Goal: Information Seeking & Learning: Learn about a topic

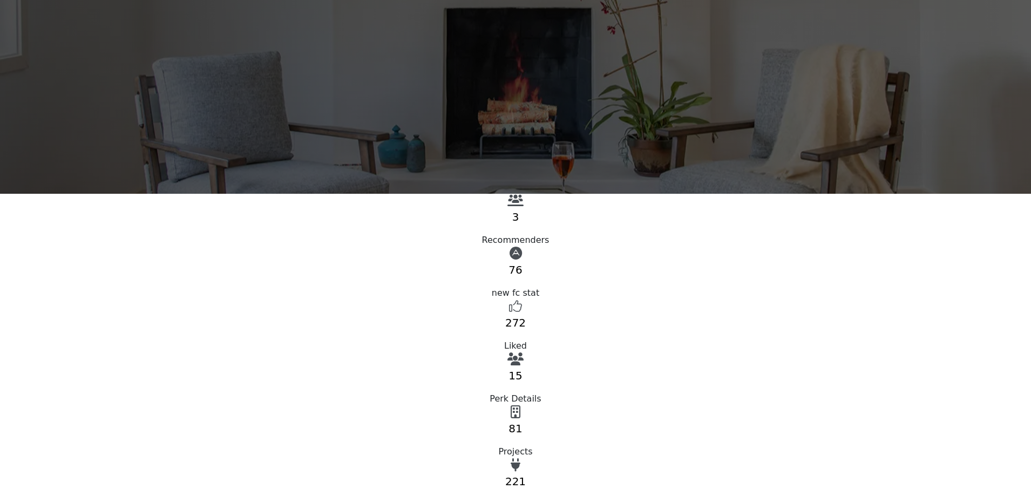
scroll to position [216, 0]
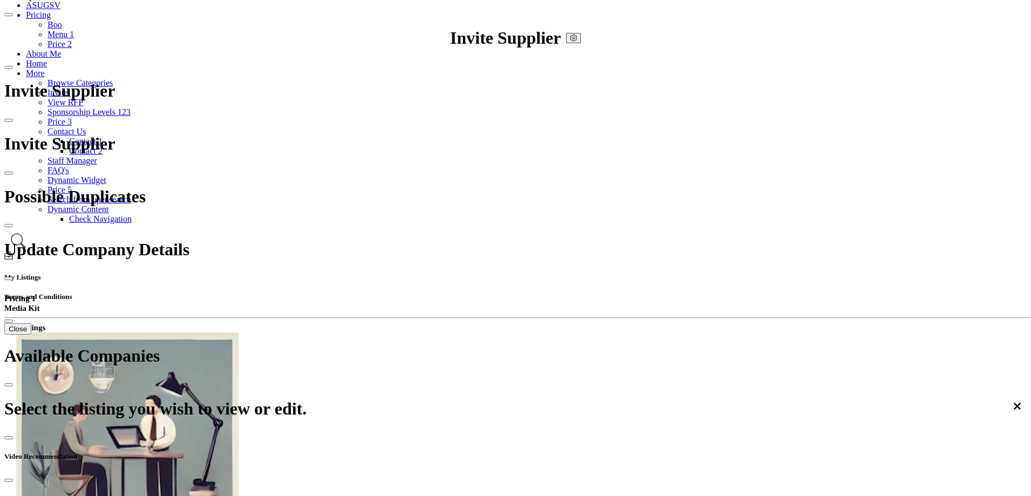
scroll to position [108, 0]
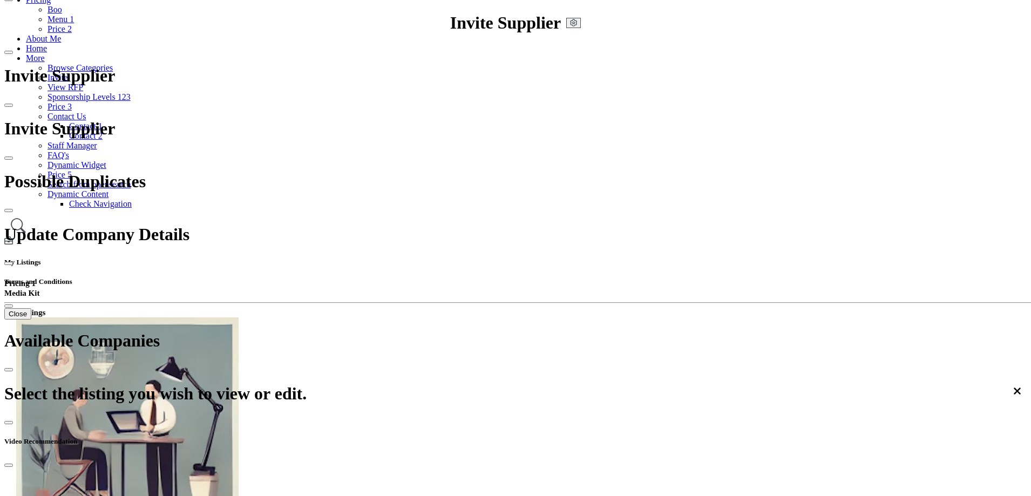
scroll to position [54, 0]
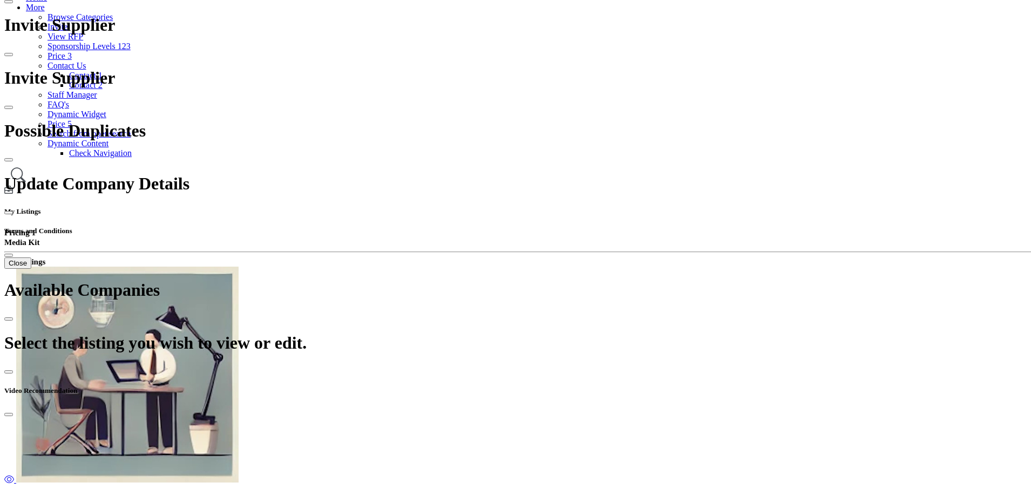
scroll to position [162, 0]
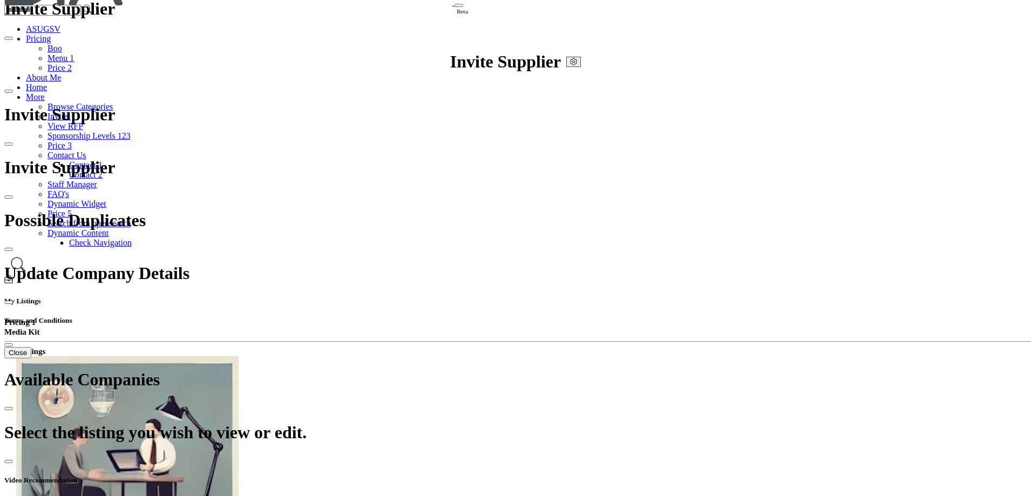
scroll to position [108, 0]
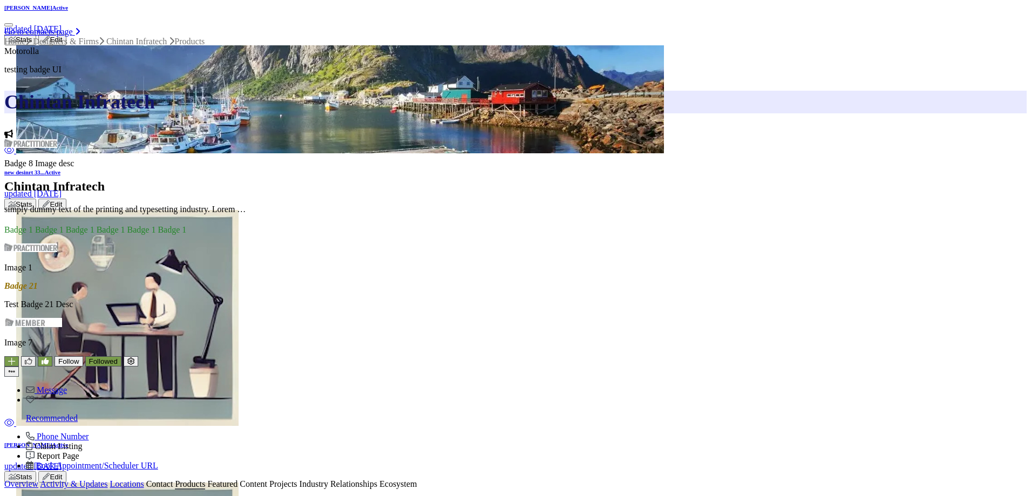
scroll to position [648, 0]
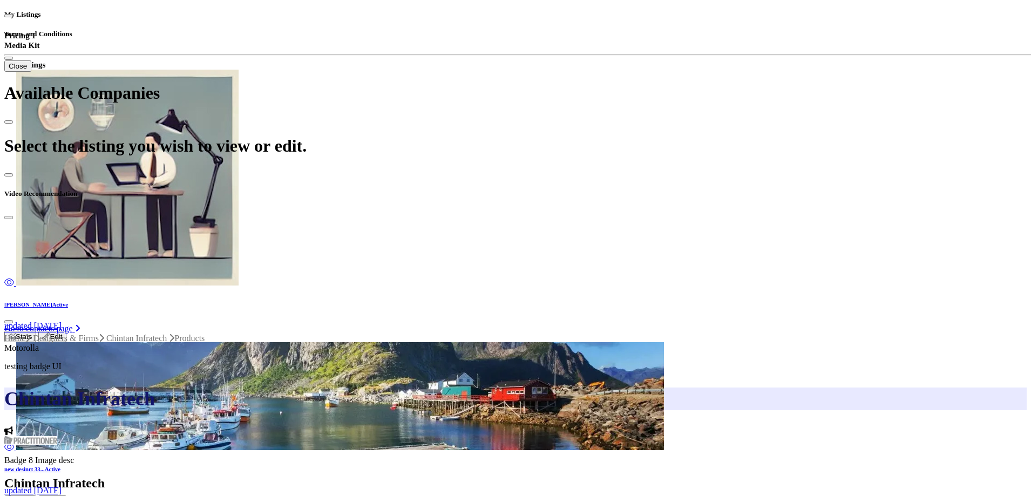
scroll to position [324, 0]
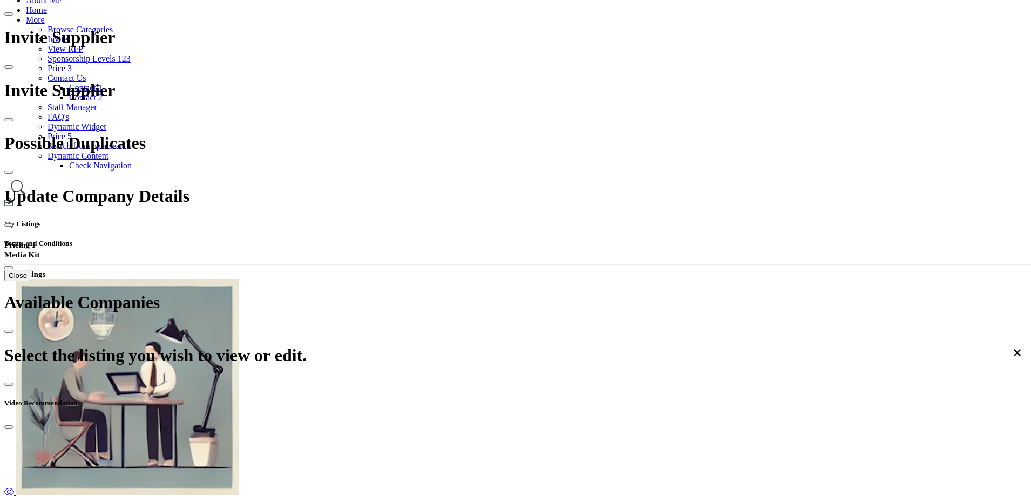
scroll to position [108, 0]
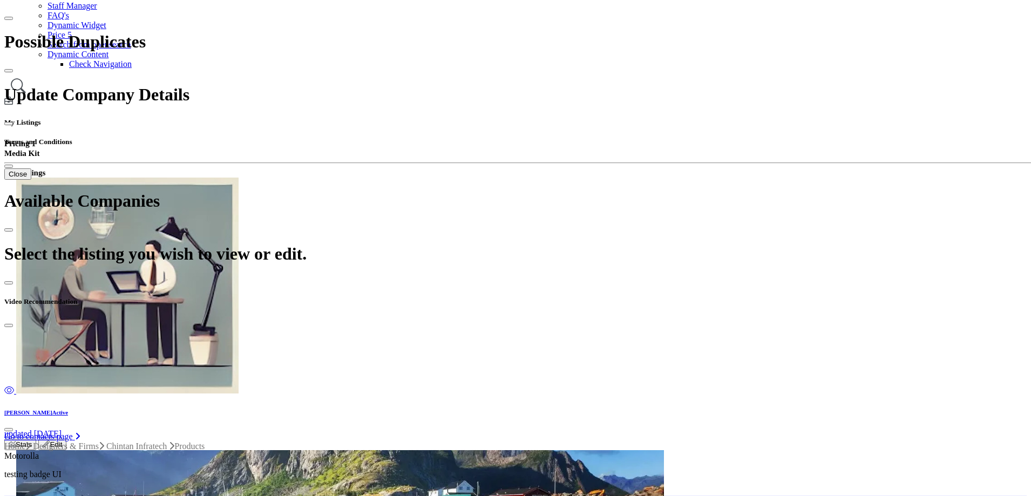
scroll to position [378, 0]
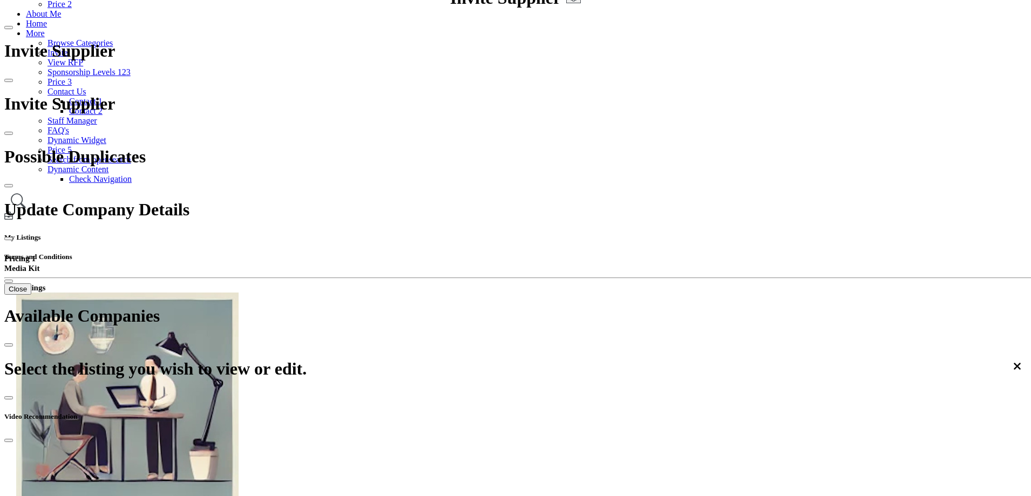
scroll to position [54, 0]
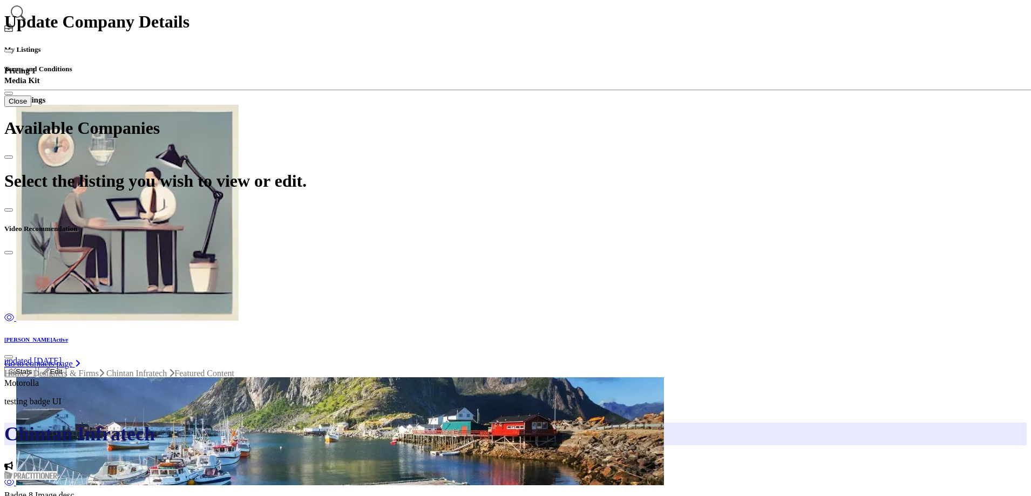
scroll to position [324, 0]
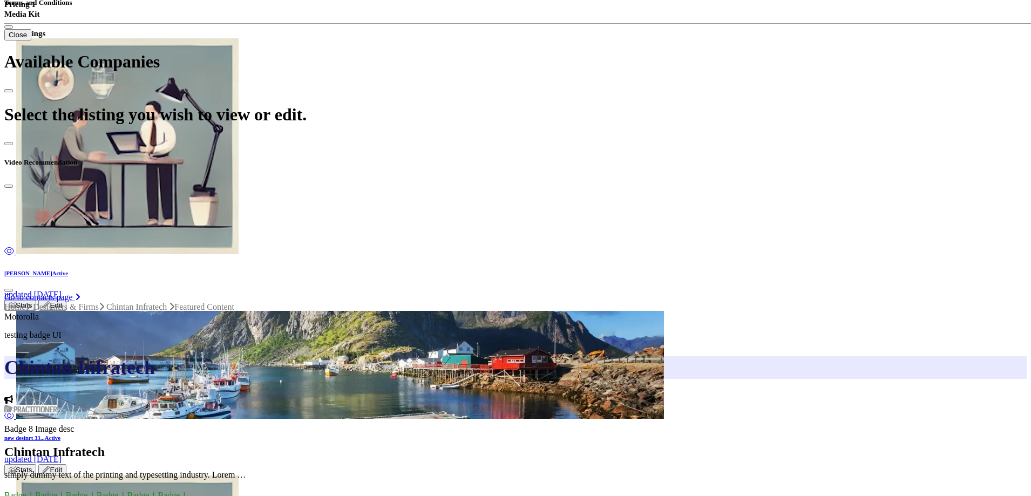
scroll to position [540, 0]
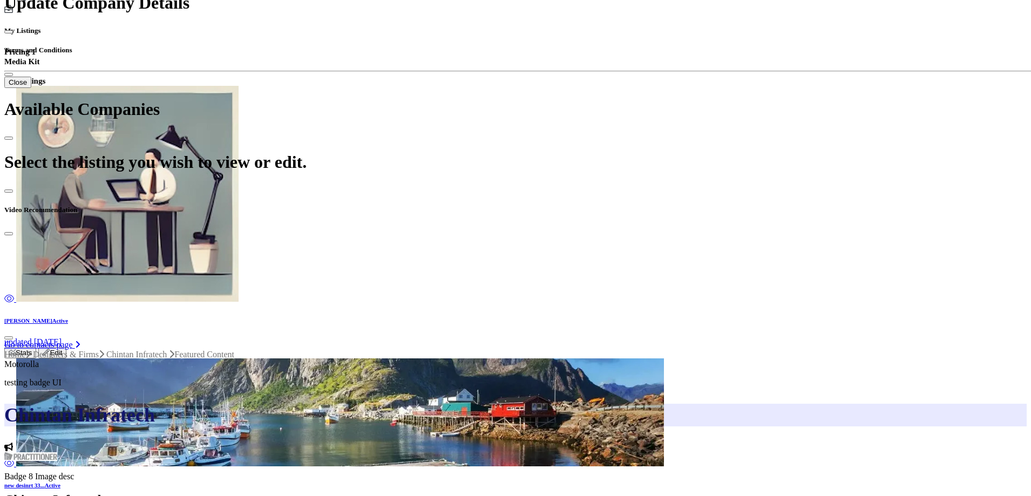
scroll to position [324, 0]
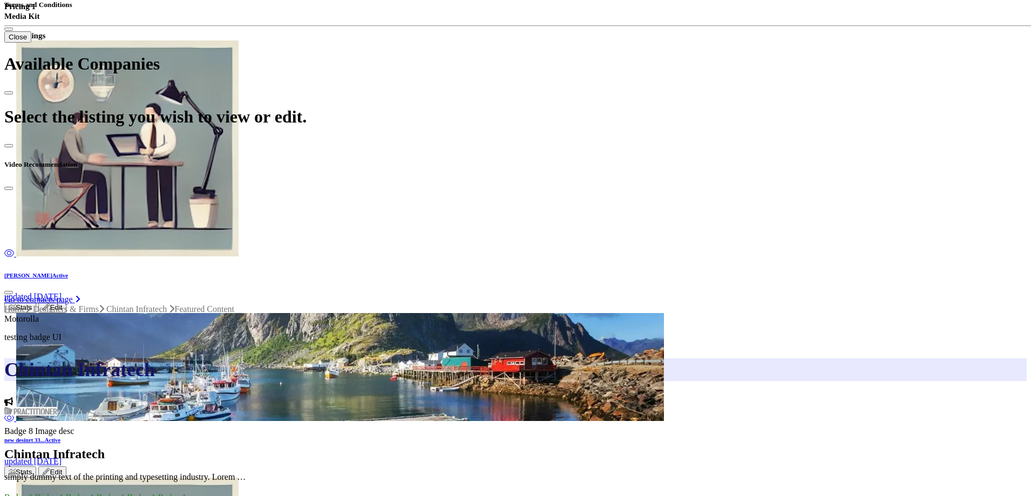
scroll to position [378, 0]
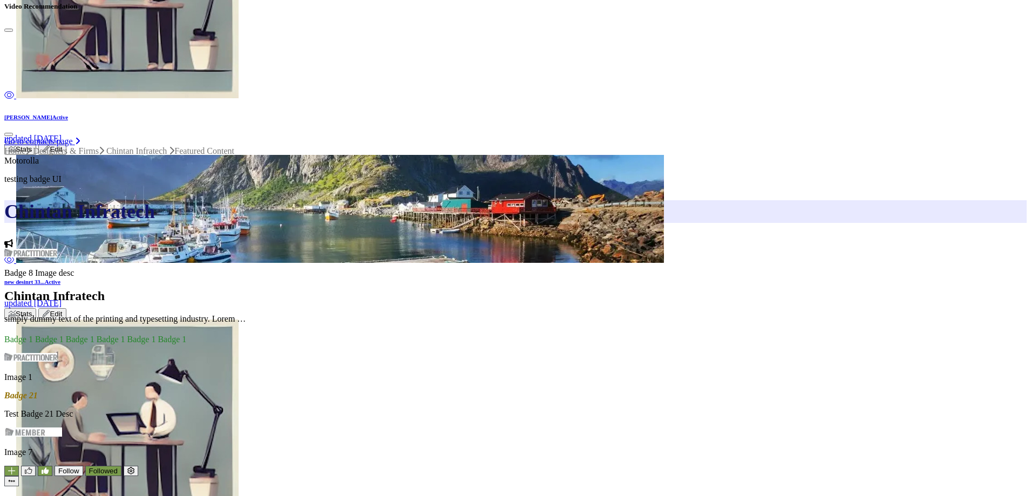
scroll to position [594, 0]
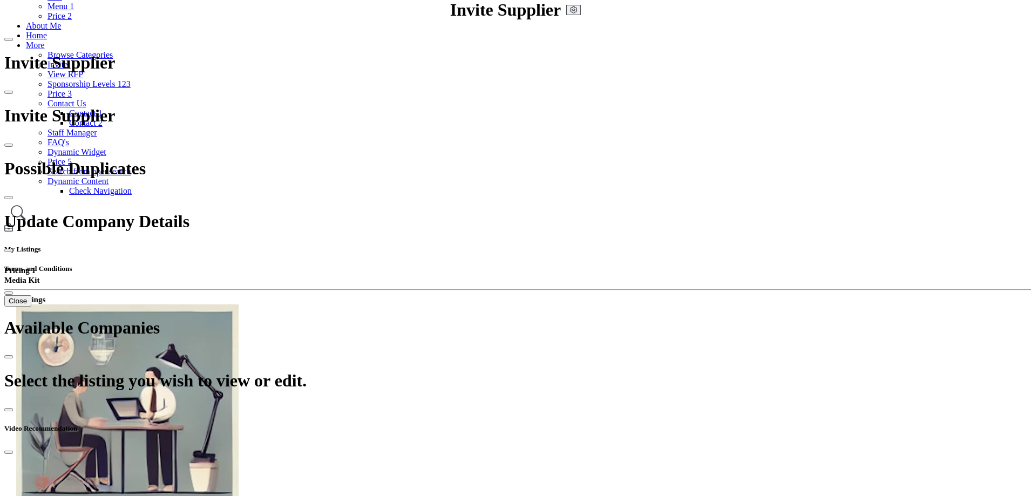
scroll to position [0, 0]
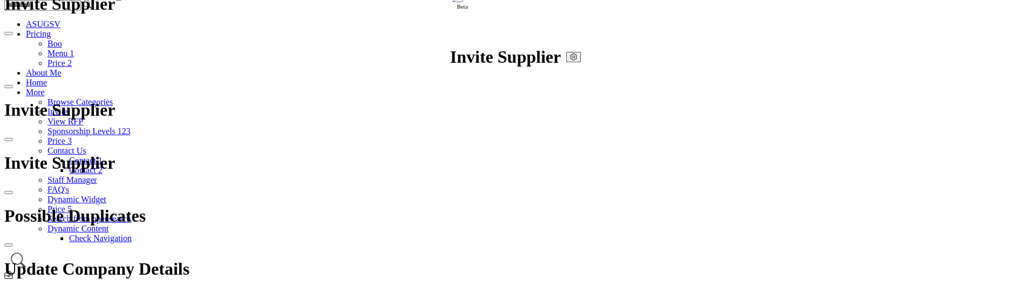
scroll to position [162, 0]
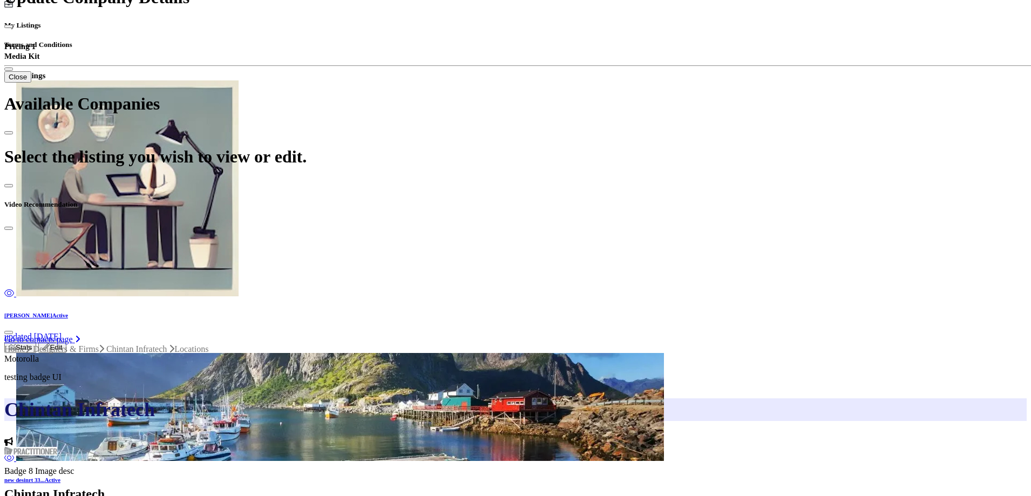
scroll to position [378, 0]
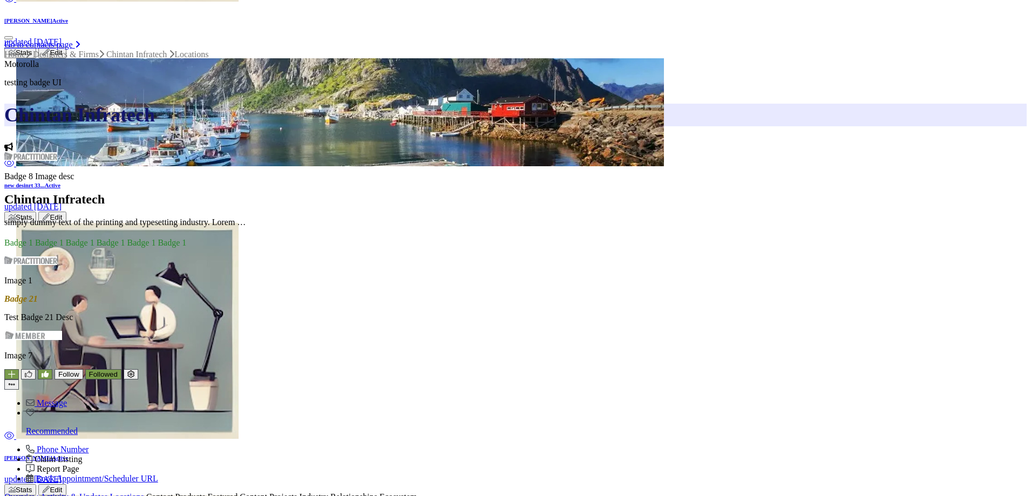
scroll to position [648, 0]
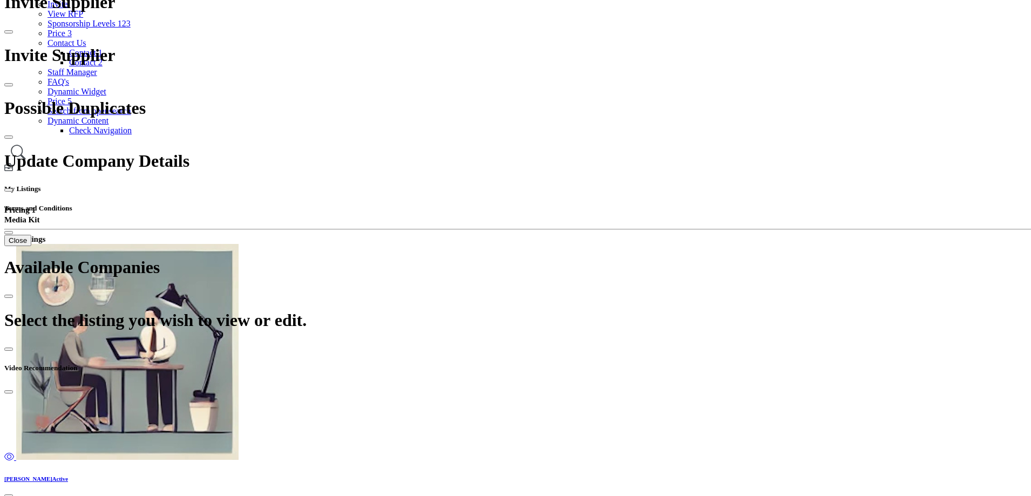
scroll to position [108, 0]
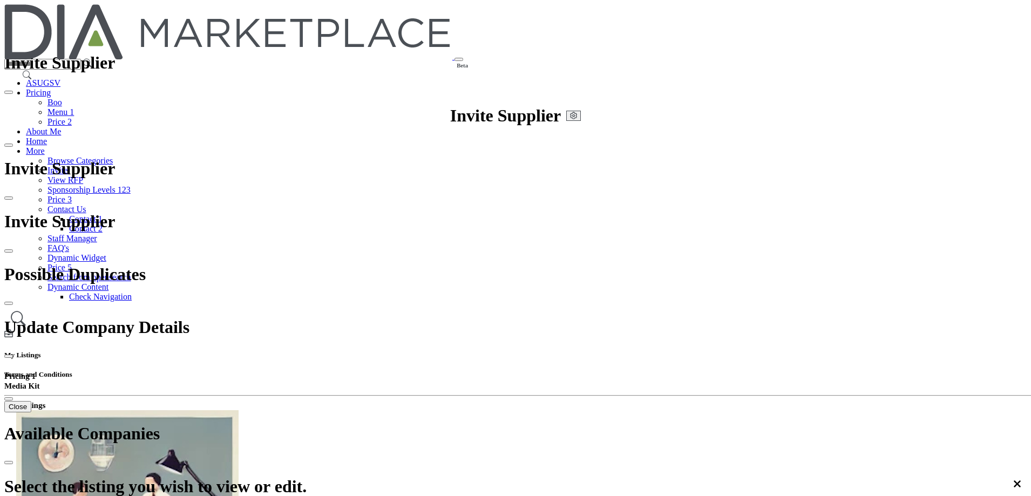
scroll to position [54, 0]
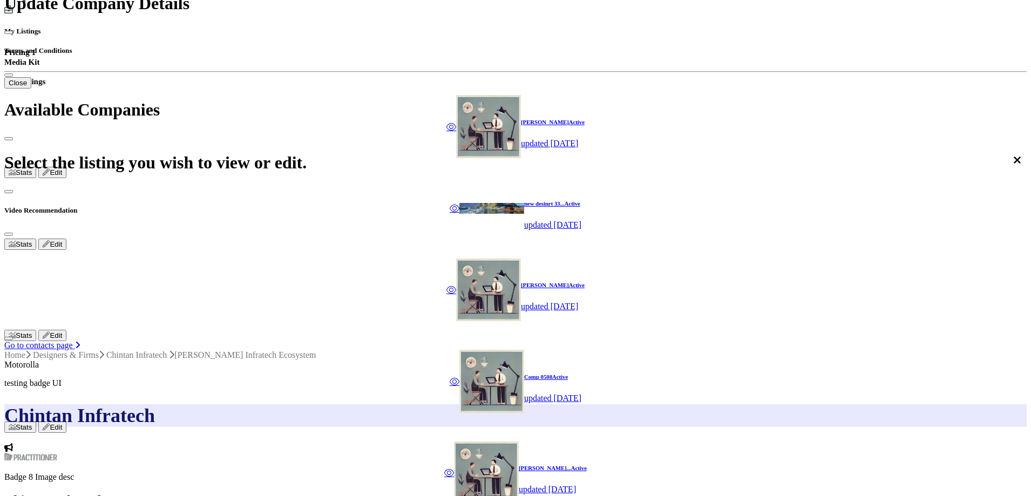
scroll to position [378, 0]
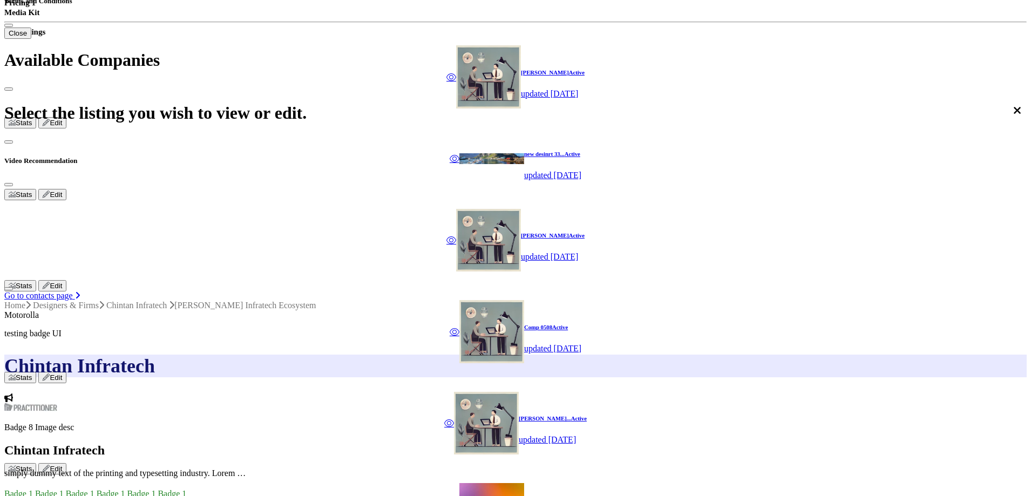
scroll to position [0, 0]
